Goal: Task Accomplishment & Management: Manage account settings

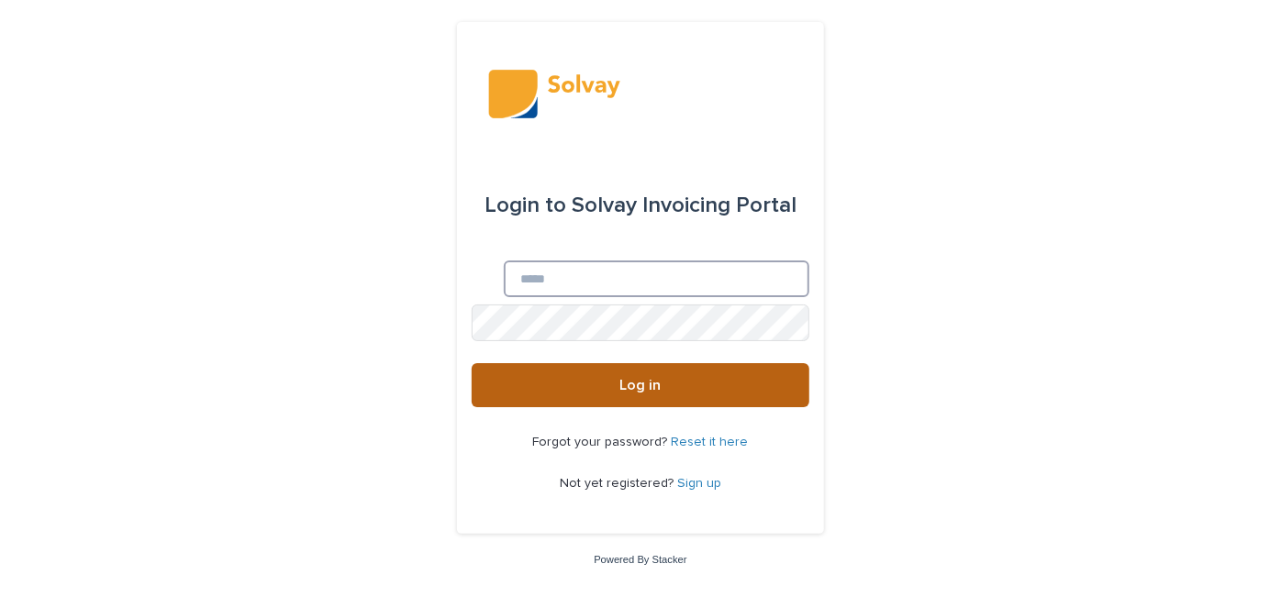
type input "**********"
click at [602, 382] on button "Log in" at bounding box center [641, 385] width 338 height 44
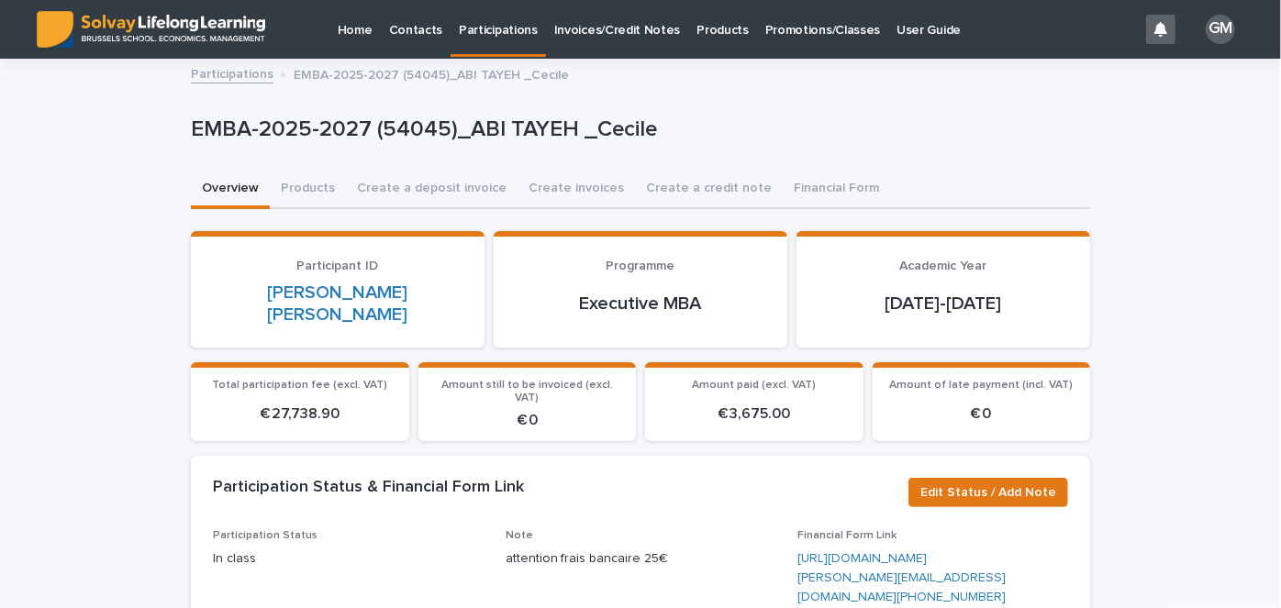
click at [815, 29] on p "Promotions/Classes" at bounding box center [822, 19] width 115 height 39
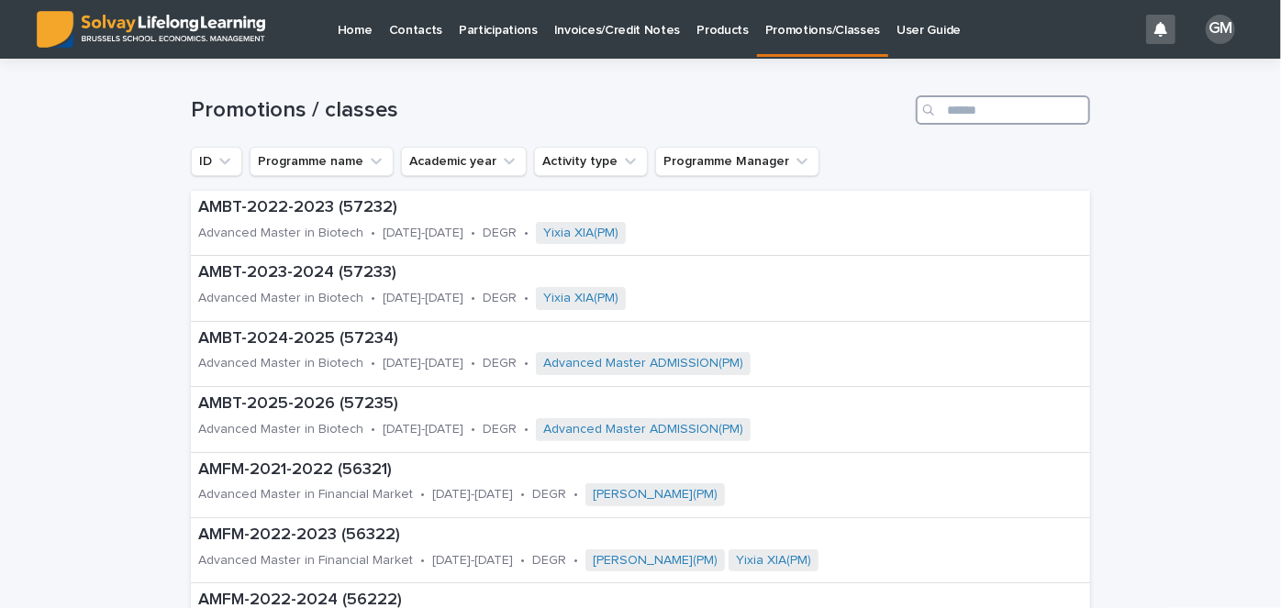
click at [982, 110] on input "Search" at bounding box center [1003, 109] width 174 height 29
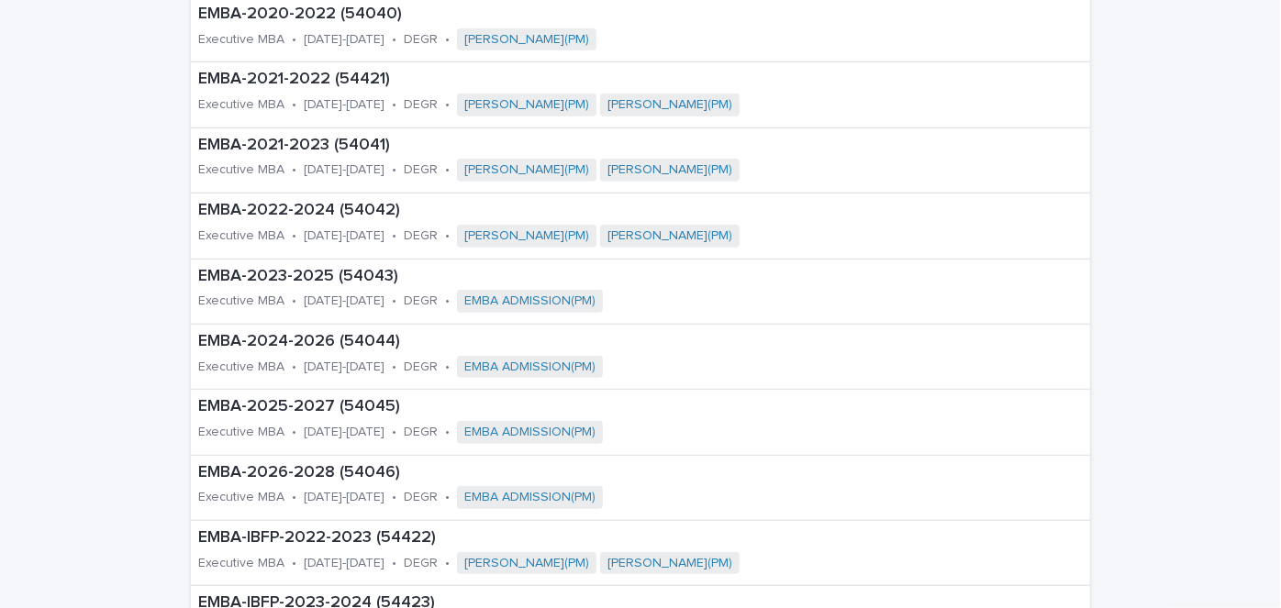
scroll to position [527, 0]
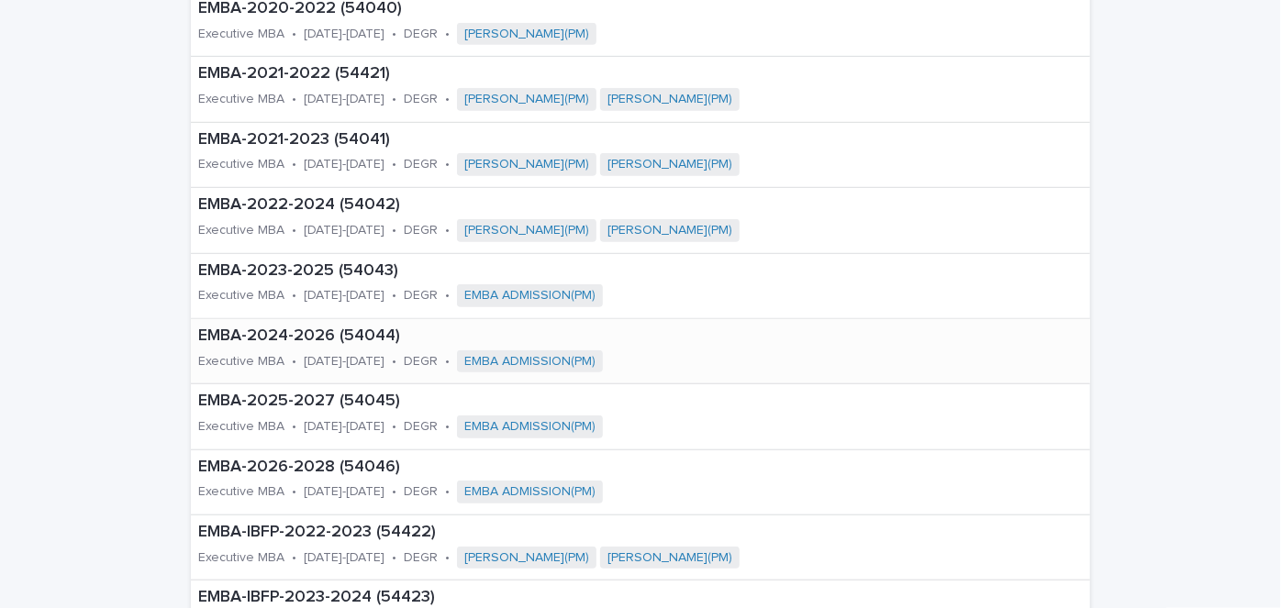
type input "****"
click at [340, 331] on p "EMBA-2024-2026 (54044)" at bounding box center [503, 337] width 610 height 20
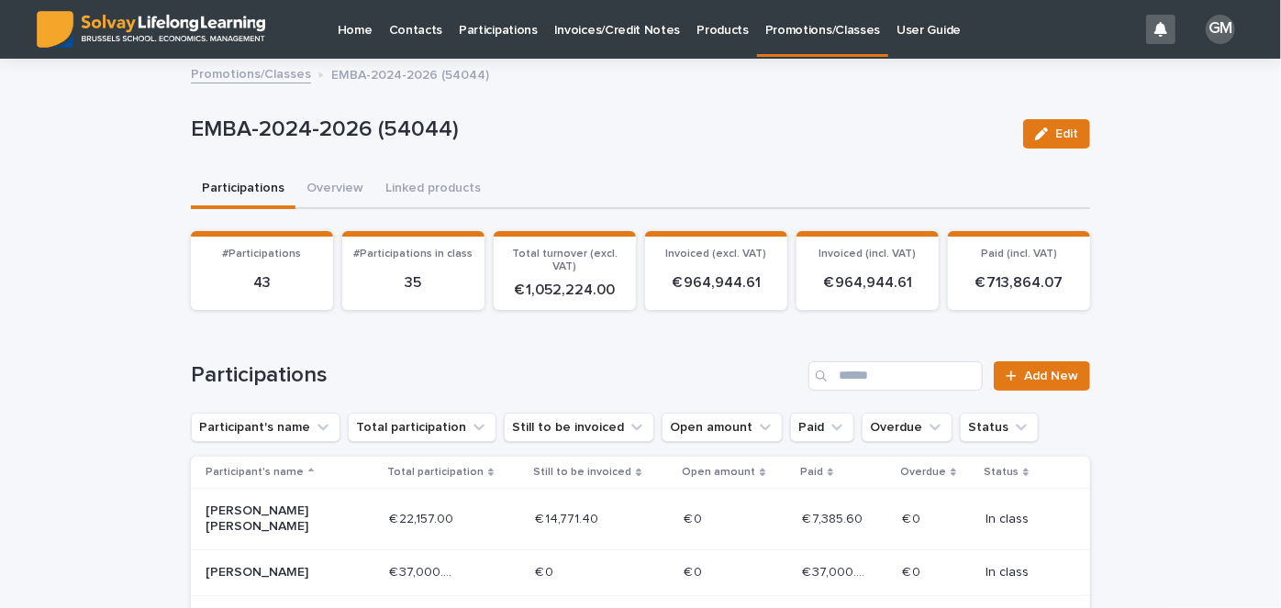
click at [262, 80] on link "Promotions/Classes" at bounding box center [251, 72] width 120 height 21
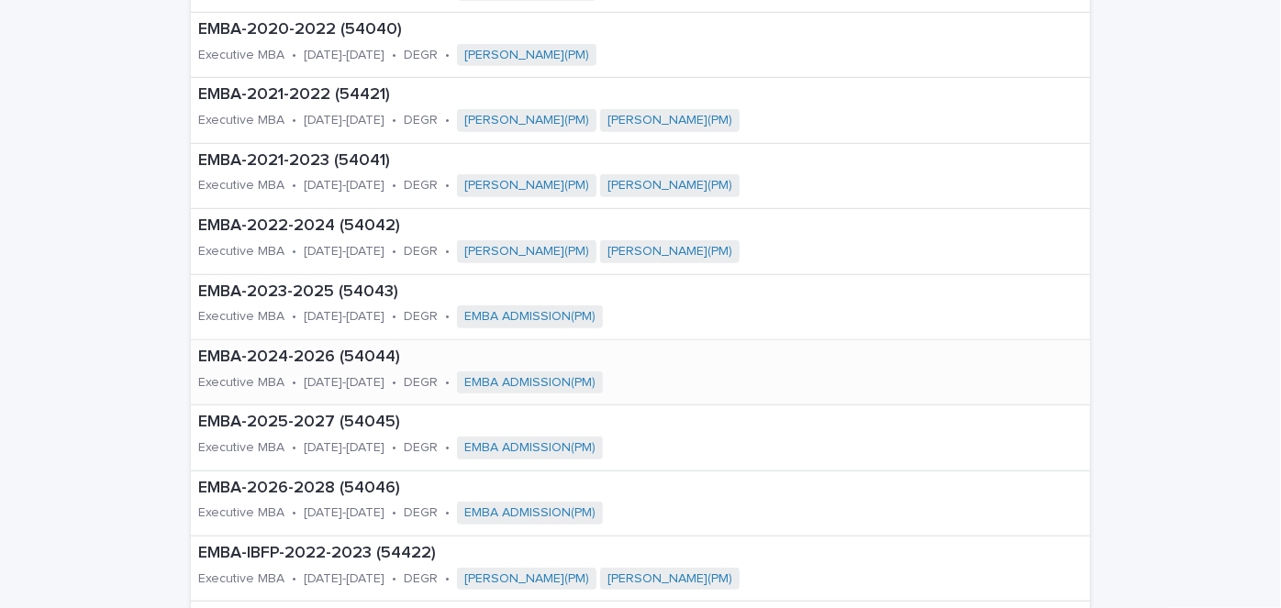
scroll to position [506, 0]
click at [295, 423] on p "EMBA-2025-2027 (54045)" at bounding box center [503, 422] width 610 height 20
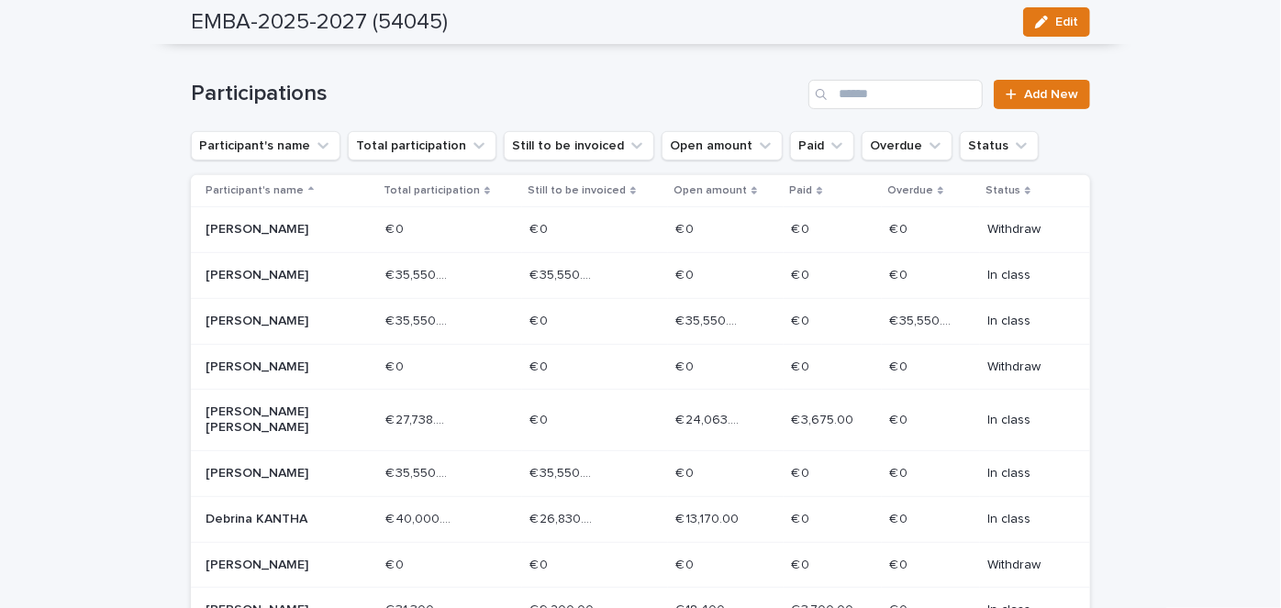
scroll to position [285, 0]
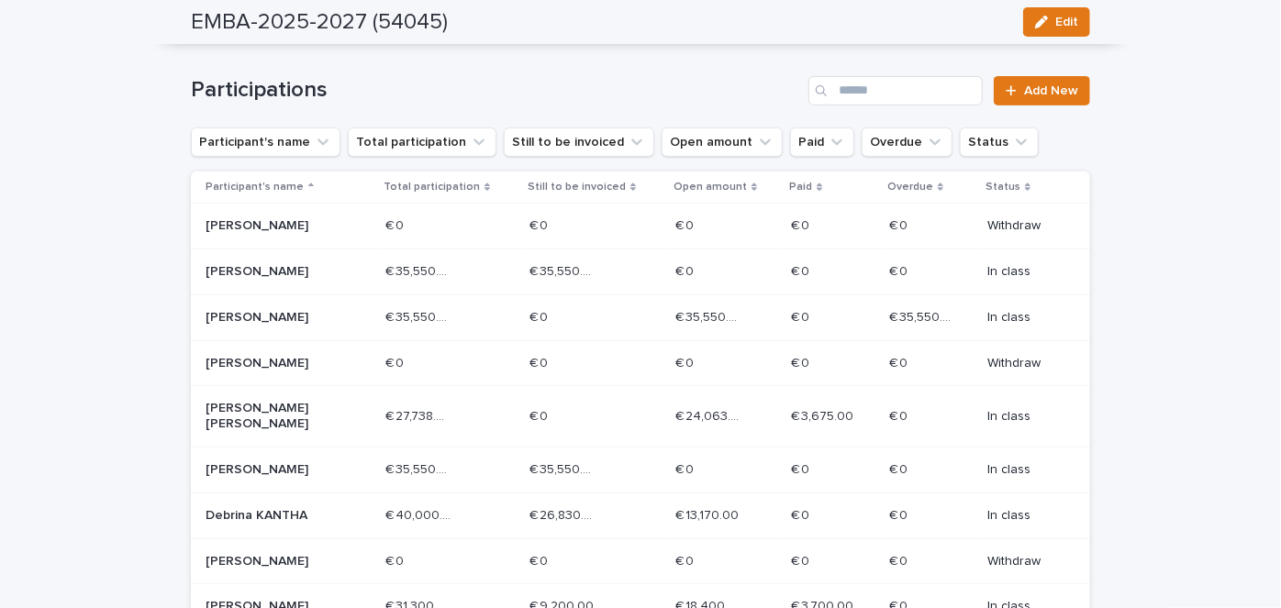
click at [890, 180] on p "Overdue" at bounding box center [910, 187] width 46 height 20
click at [991, 124] on ul "Participant's name Total participation Still to be invoiced Open amount Paid Ov…" at bounding box center [614, 142] width 855 height 37
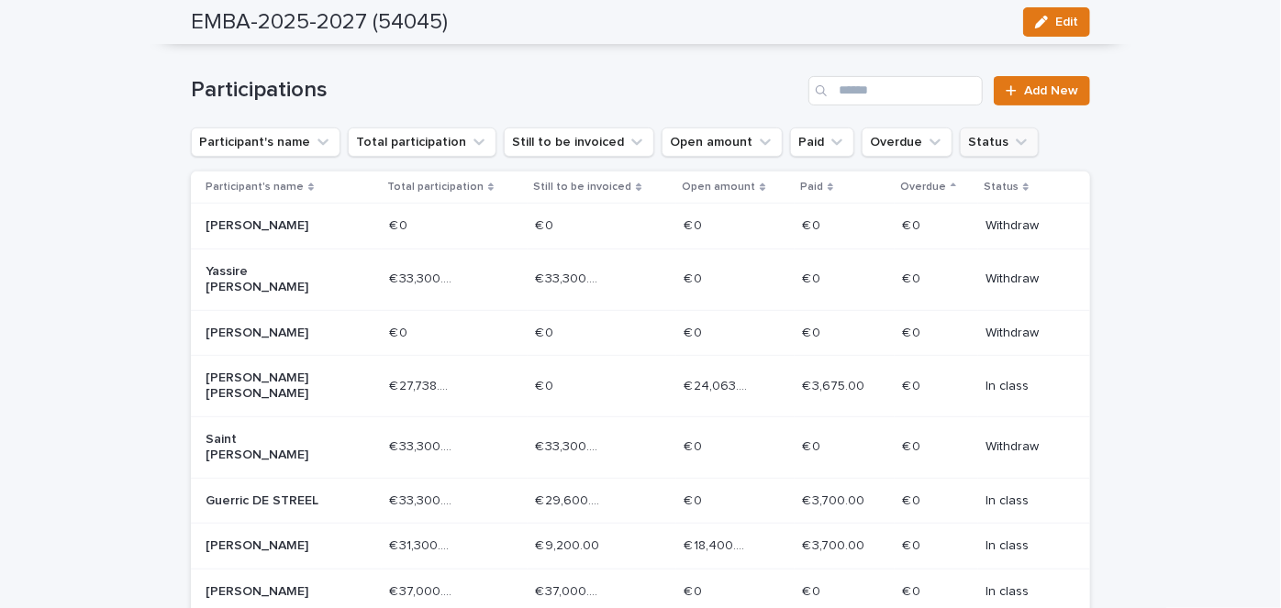
click at [1012, 142] on icon "Status" at bounding box center [1021, 142] width 18 height 18
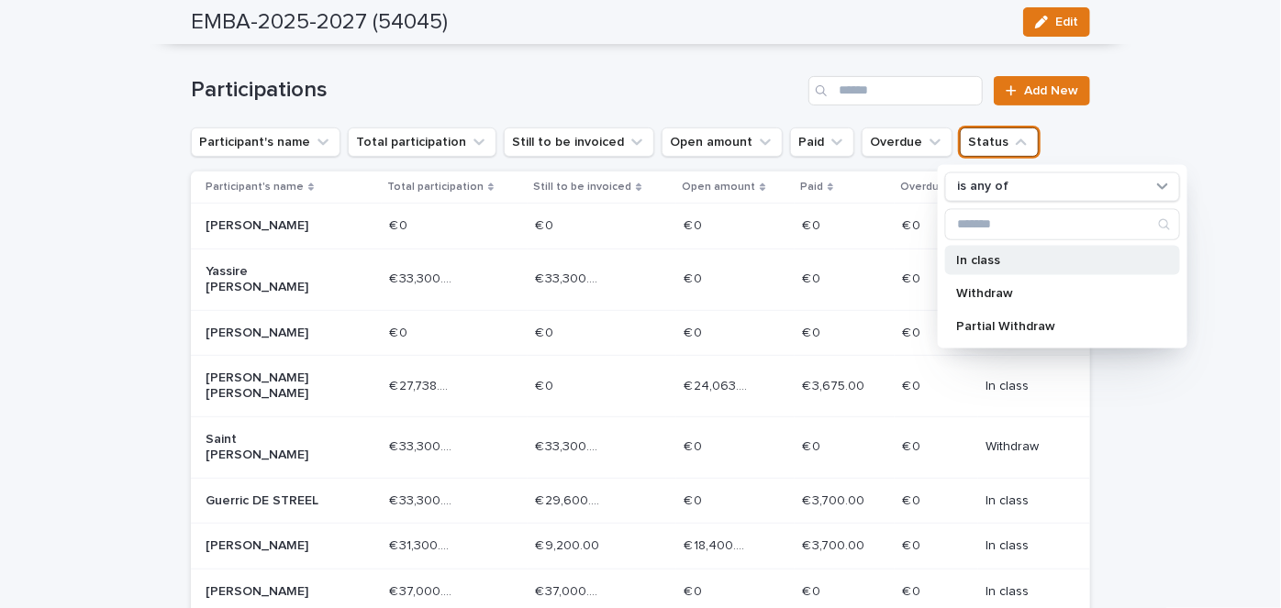
click at [991, 255] on p "In class" at bounding box center [1053, 259] width 195 height 13
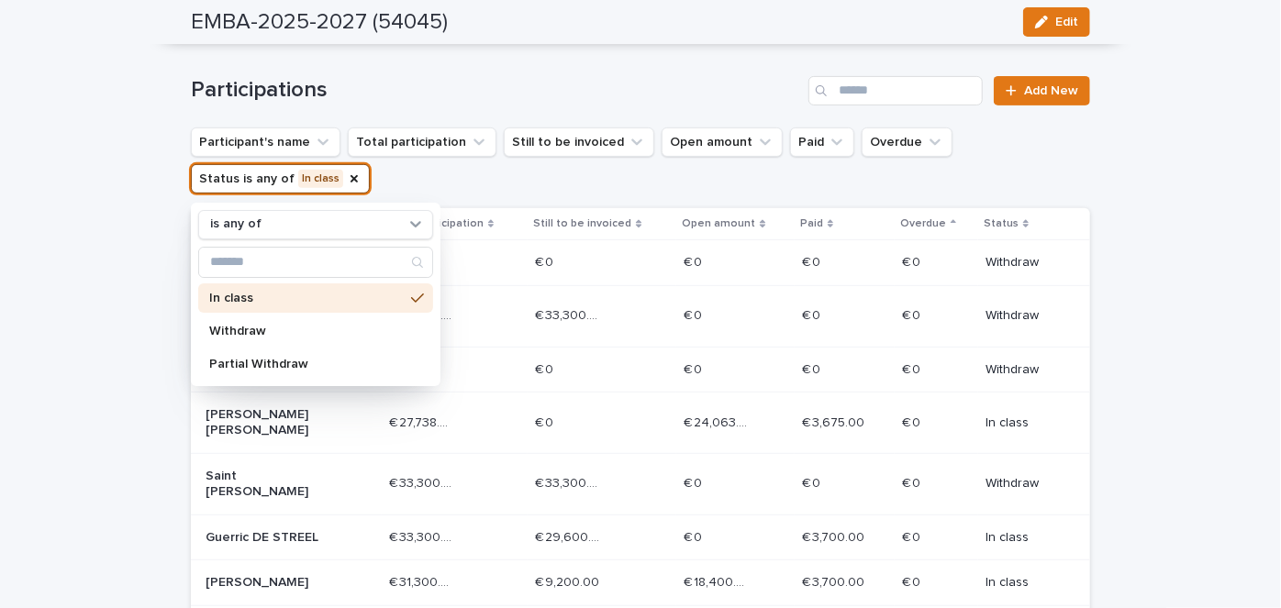
scroll to position [304, 0]
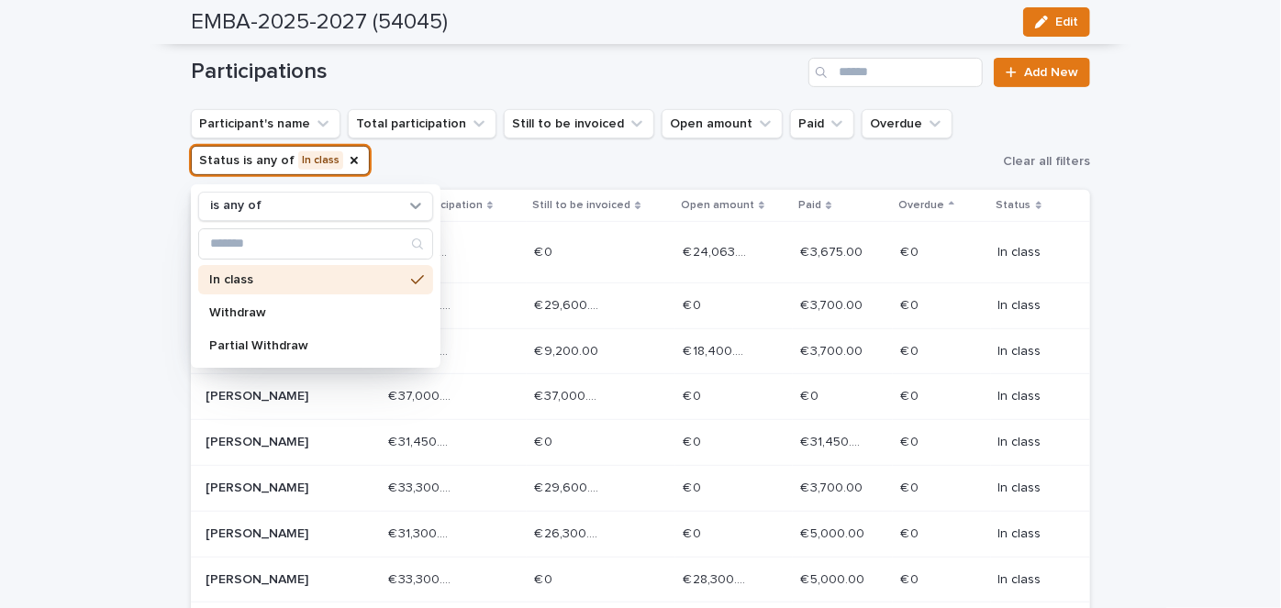
click at [1185, 166] on div "Loading... Saving… Loading... Saving… EMBA-2025-2027 (54045) Edit EMBA-2025-202…" at bounding box center [640, 532] width 1281 height 1551
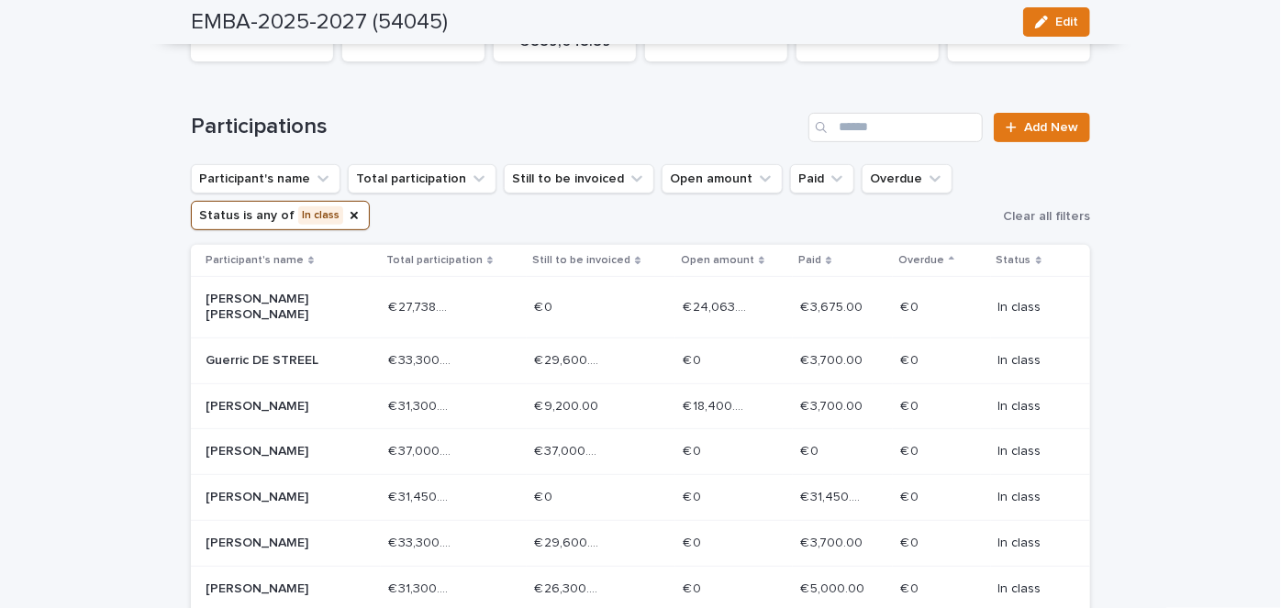
scroll to position [245, 0]
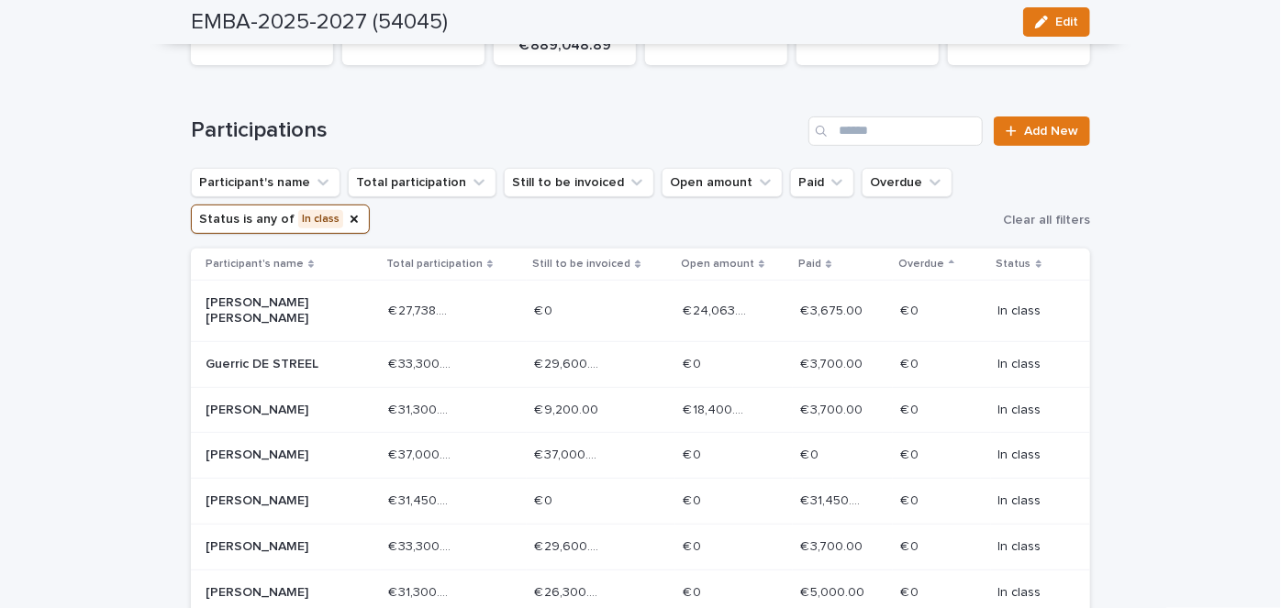
click at [1177, 209] on div "Loading... Saving… Loading... Saving… EMBA-2025-2027 (54045) Edit EMBA-2025-202…" at bounding box center [640, 591] width 1281 height 1551
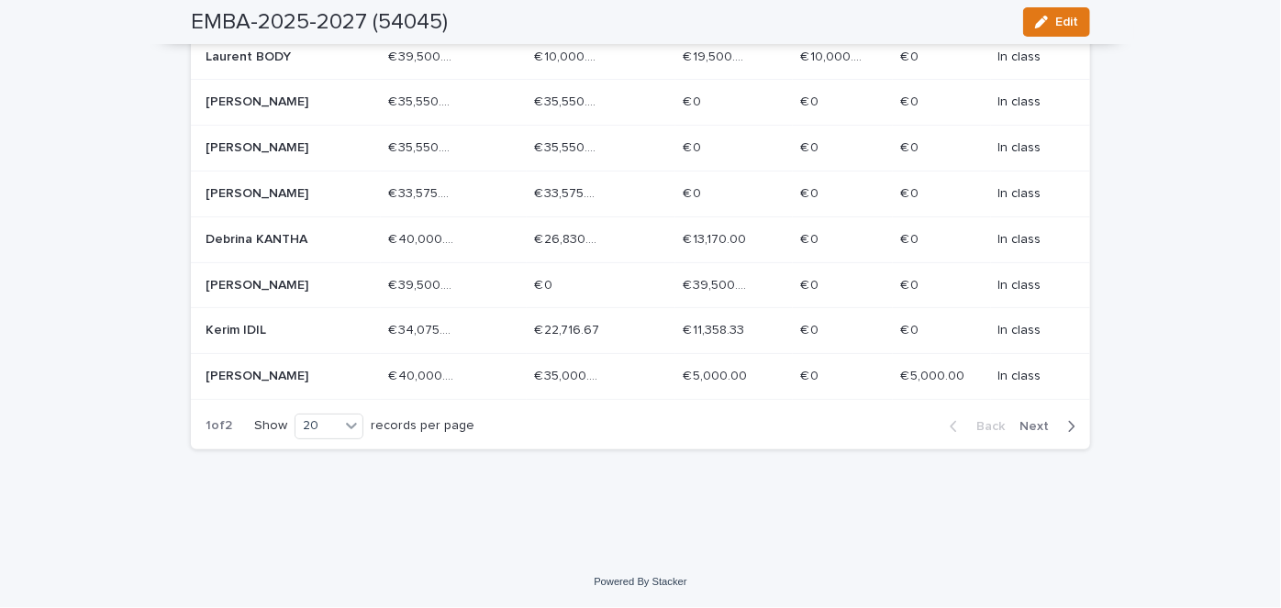
scroll to position [1030, 0]
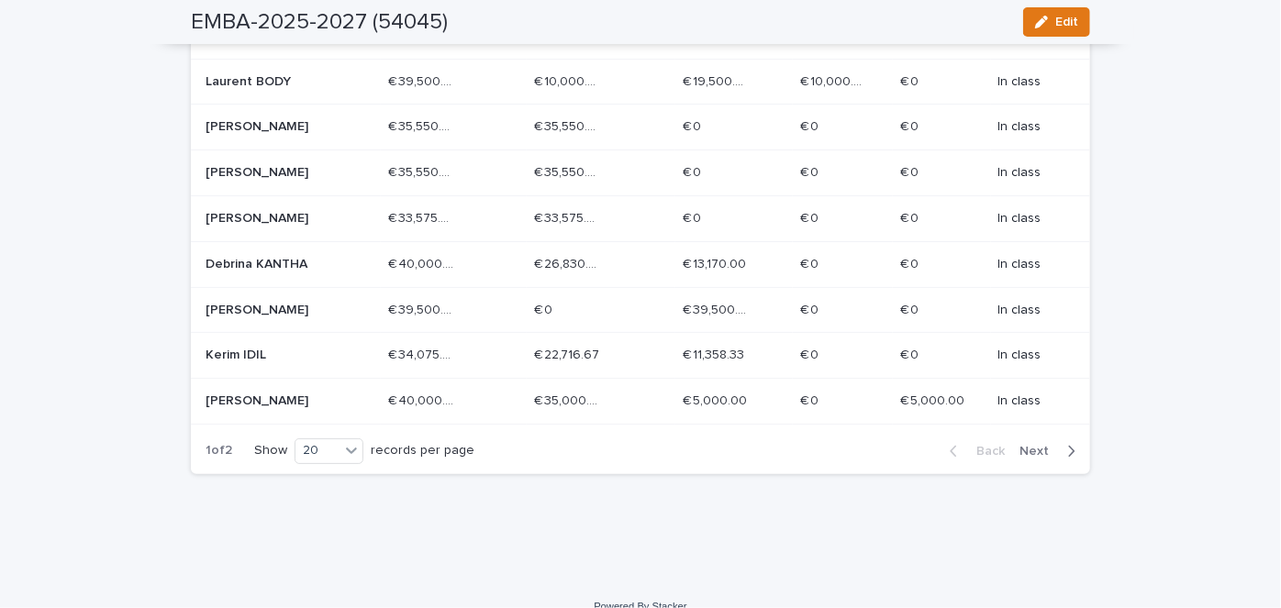
click at [311, 227] on p "[PERSON_NAME]" at bounding box center [271, 219] width 131 height 16
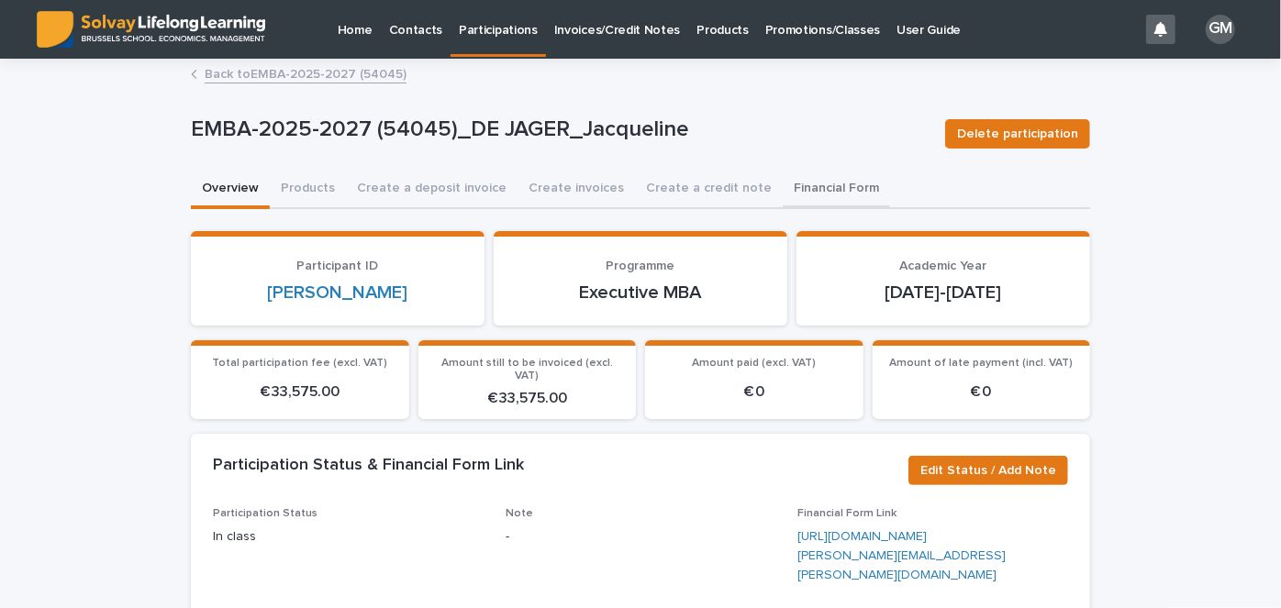
click at [818, 185] on button "Financial Form" at bounding box center [836, 190] width 107 height 39
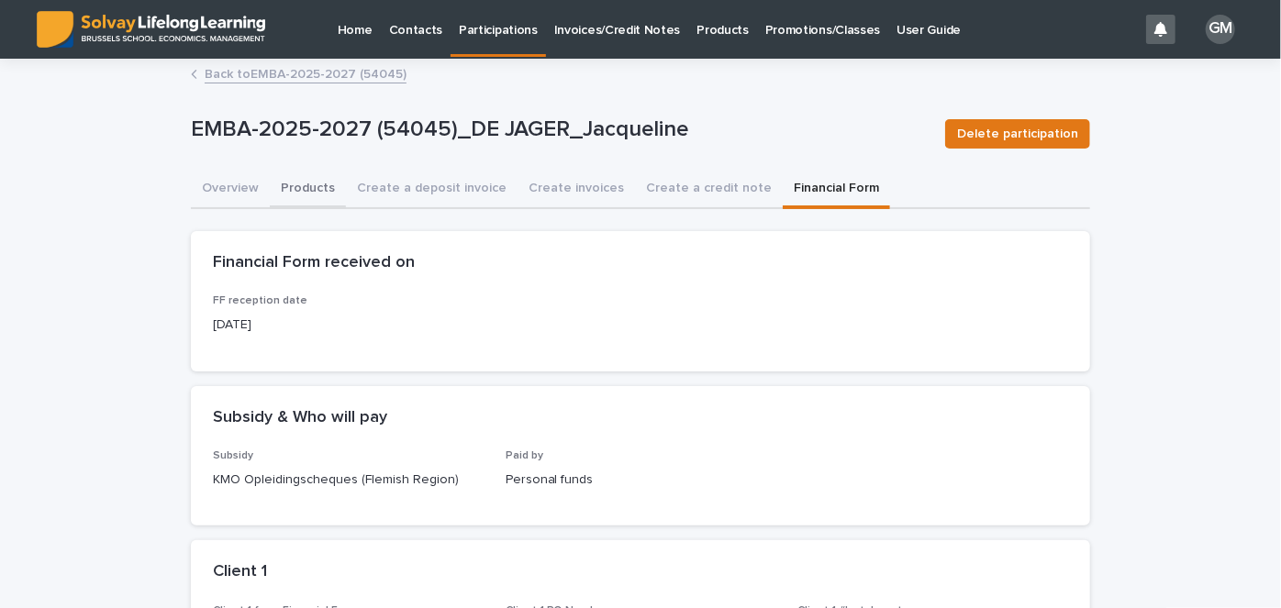
click at [304, 194] on button "Products" at bounding box center [308, 190] width 76 height 39
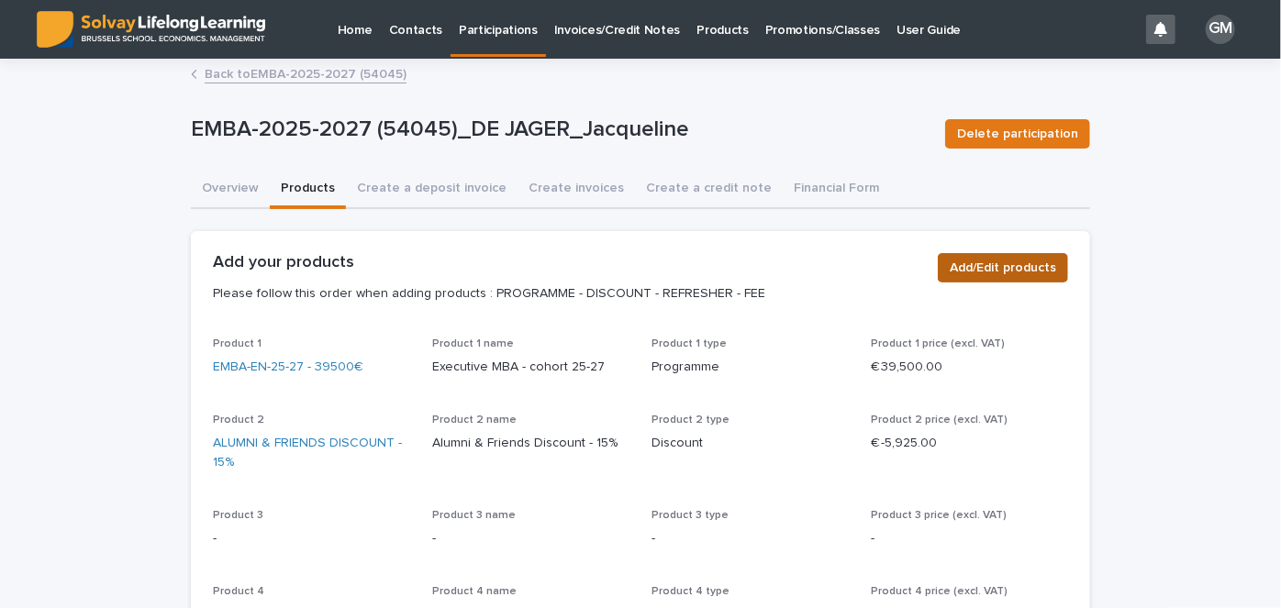
click at [1030, 281] on button "Add/Edit products" at bounding box center [1003, 267] width 130 height 29
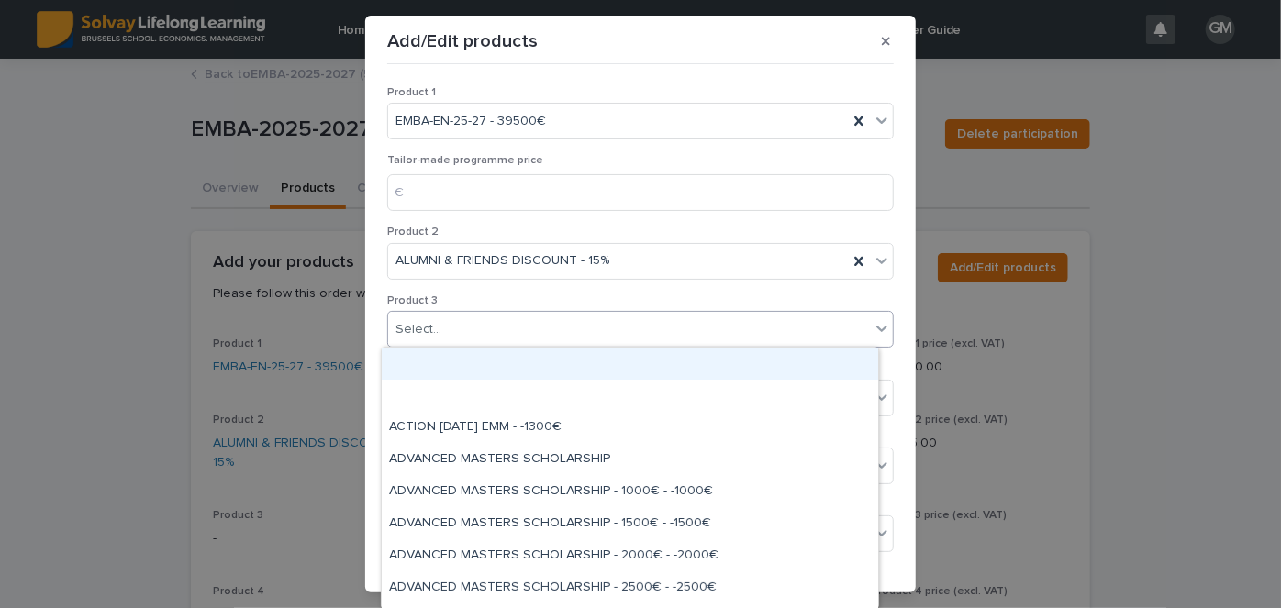
click at [626, 333] on div "Select..." at bounding box center [629, 330] width 482 height 30
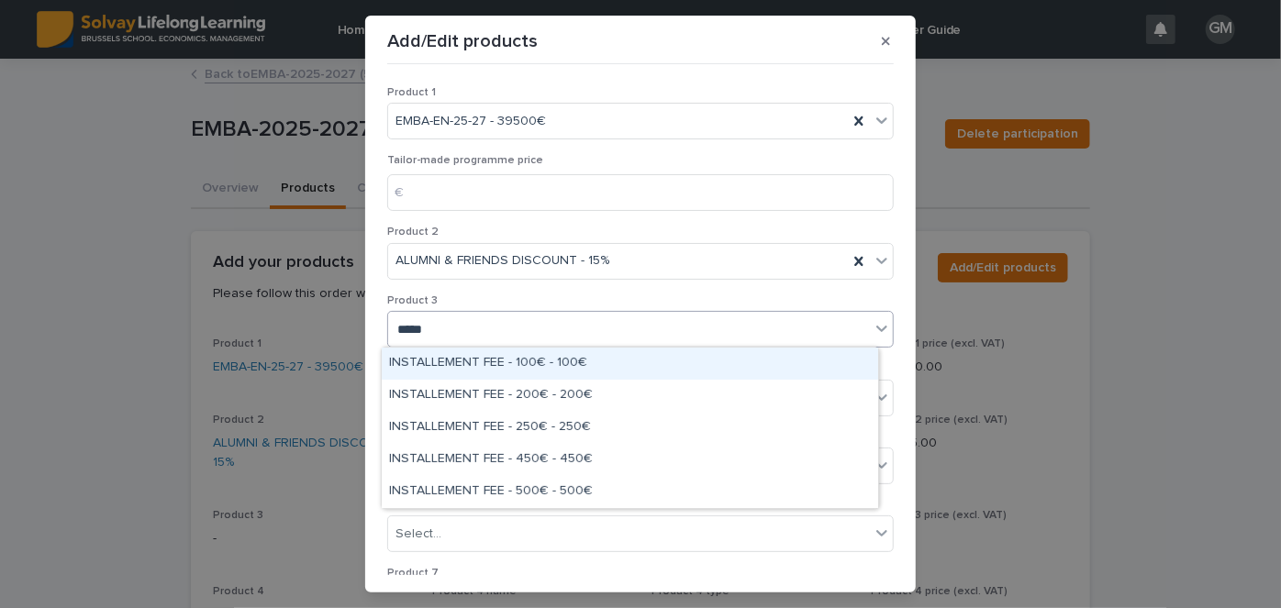
type input "******"
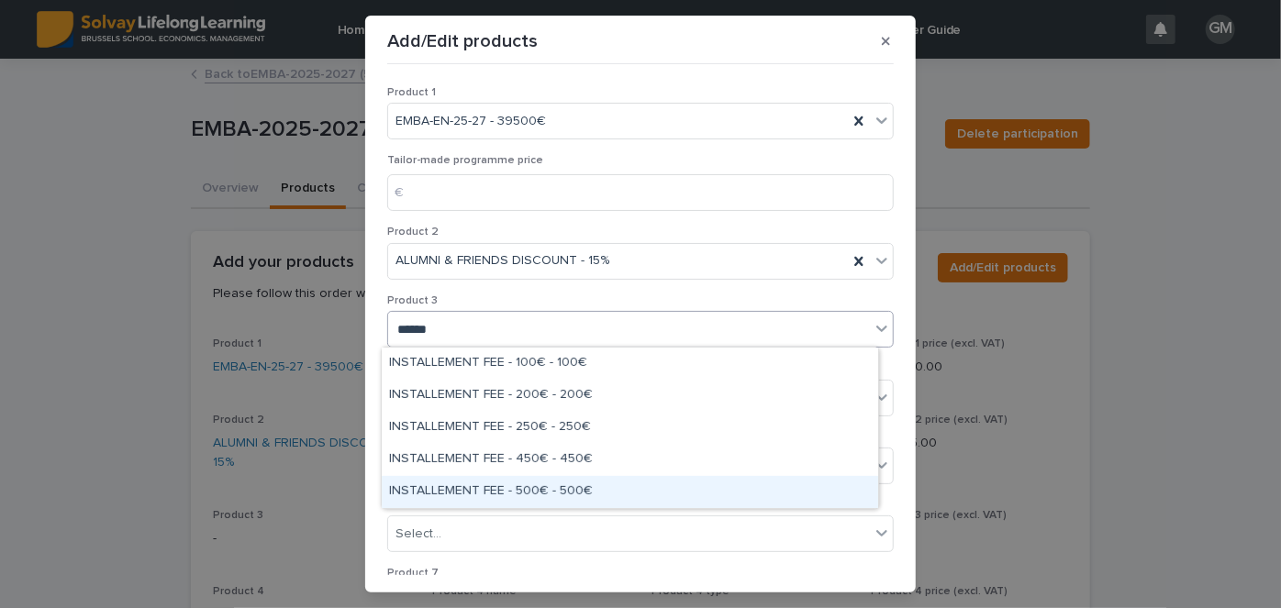
click at [530, 494] on div "INSTALLEMENT FEE - 500€ - 500€" at bounding box center [630, 492] width 496 height 32
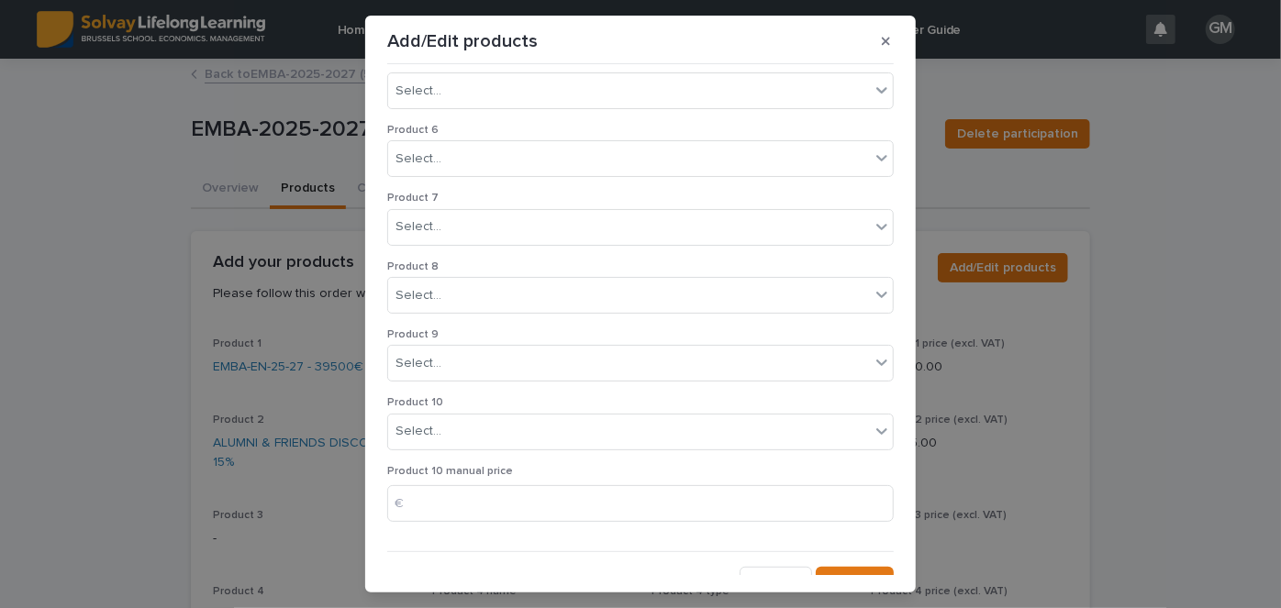
scroll to position [391, 0]
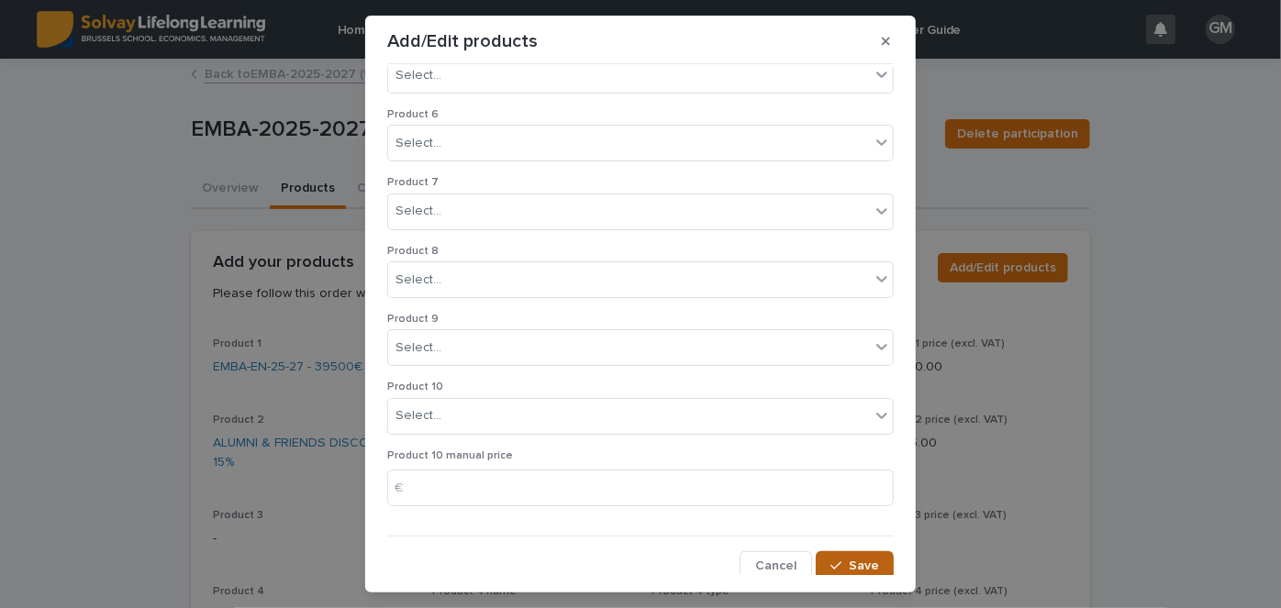
click at [860, 560] on span "Save" at bounding box center [864, 566] width 30 height 13
